Goal: Check status: Check status

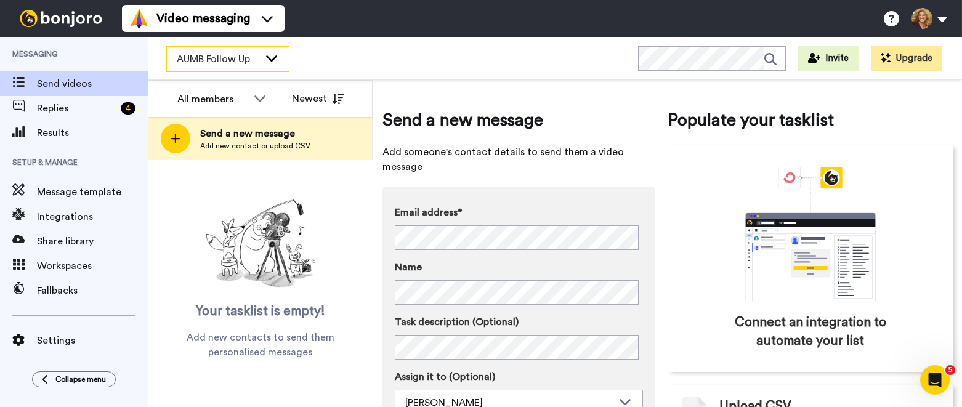
click at [273, 58] on icon at bounding box center [271, 58] width 11 height 6
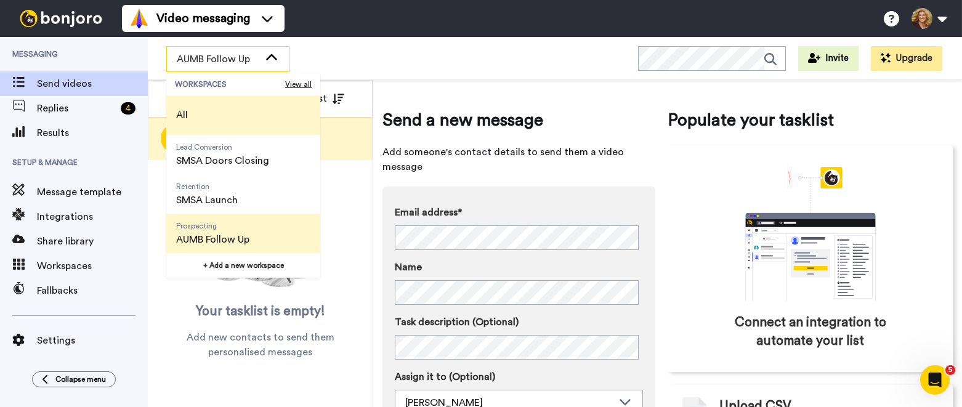
click at [217, 119] on li "All" at bounding box center [243, 114] width 154 height 39
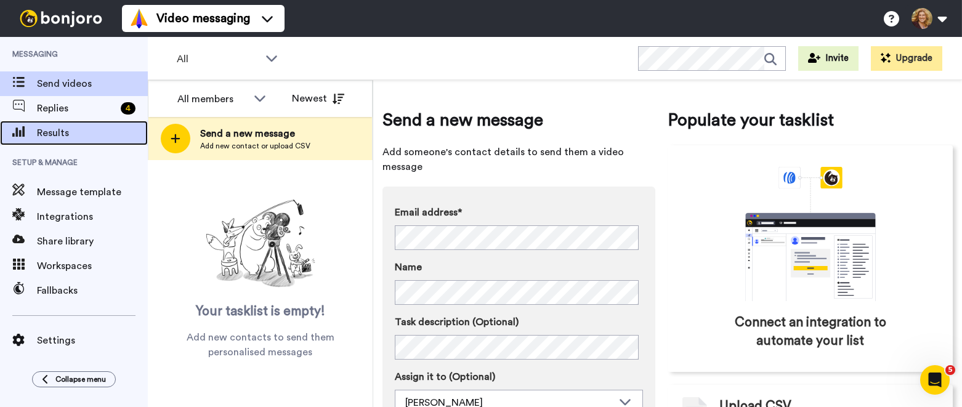
click at [63, 137] on span "Results" at bounding box center [92, 133] width 111 height 15
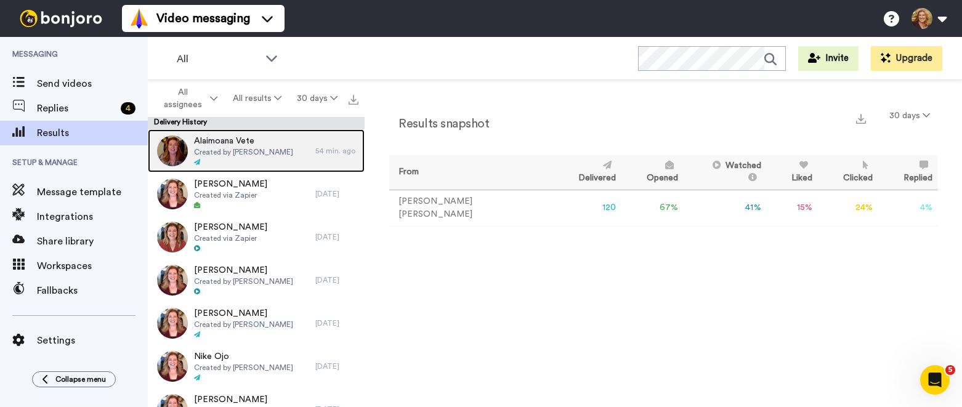
click at [243, 147] on span "Created by Bridget Brady" at bounding box center [243, 152] width 99 height 10
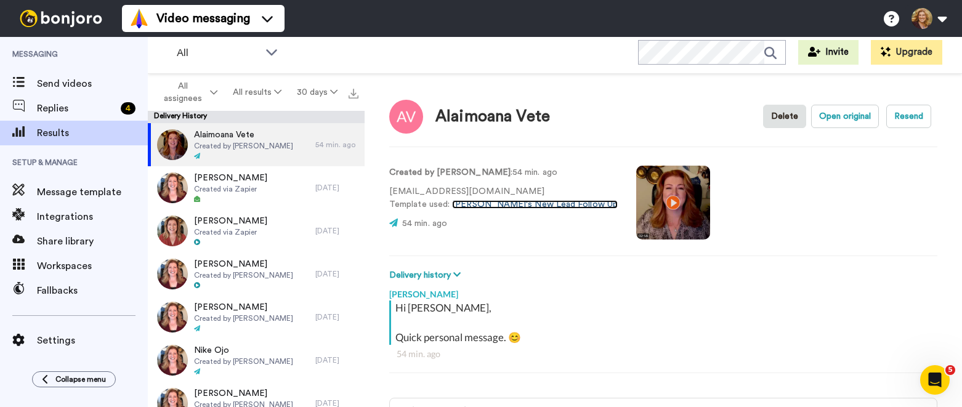
click at [503, 204] on link "Bridget's New Lead Follow Up" at bounding box center [535, 204] width 166 height 9
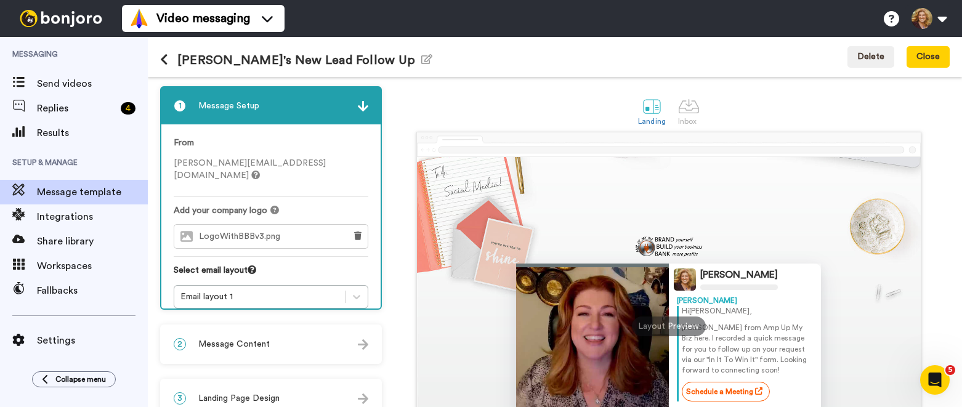
click at [362, 342] on img at bounding box center [363, 344] width 10 height 10
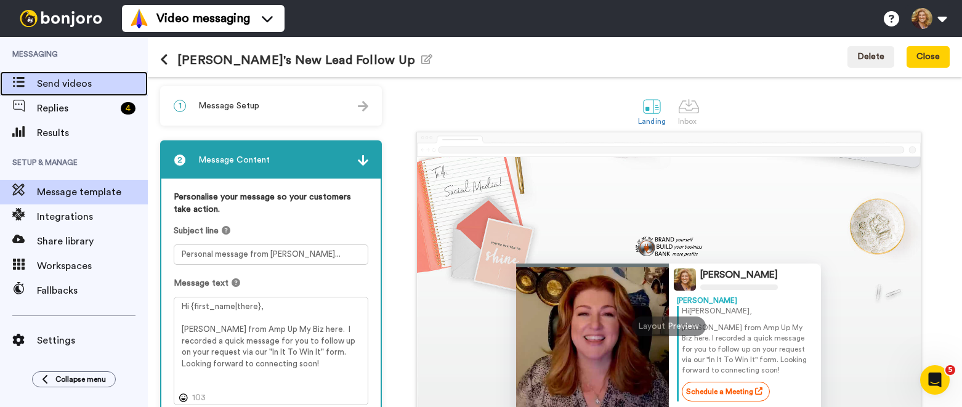
click at [69, 84] on span "Send videos" at bounding box center [92, 83] width 111 height 15
